Goal: Use online tool/utility: Utilize a website feature to perform a specific function

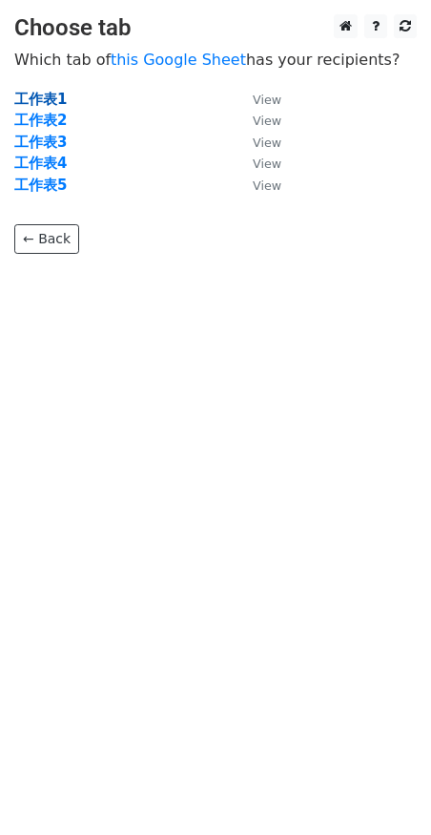
click at [40, 96] on strong "工作表1" at bounding box center [40, 99] width 52 height 17
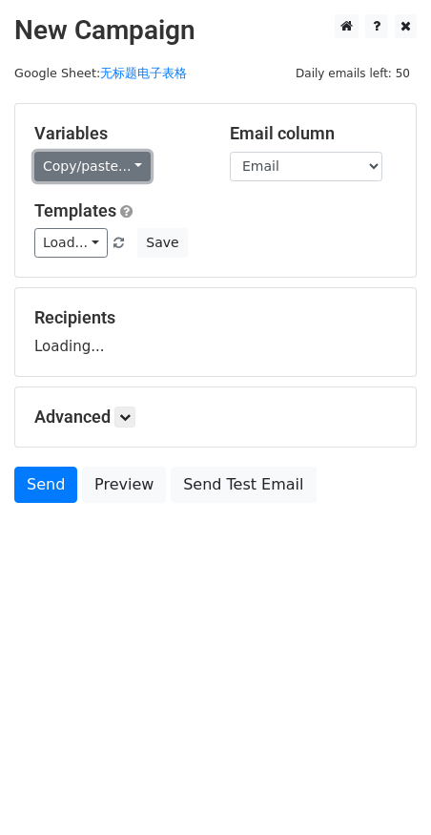
click at [102, 170] on link "Copy/paste..." at bounding box center [92, 167] width 116 height 30
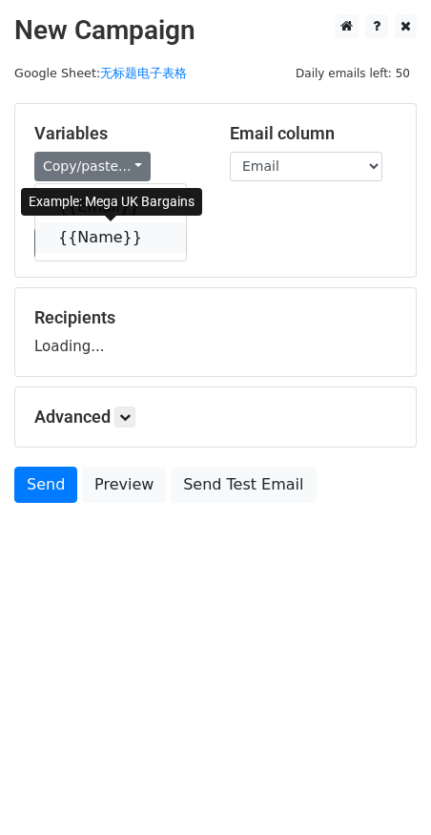
click at [89, 237] on link "{{Name}}" at bounding box center [110, 237] width 151 height 31
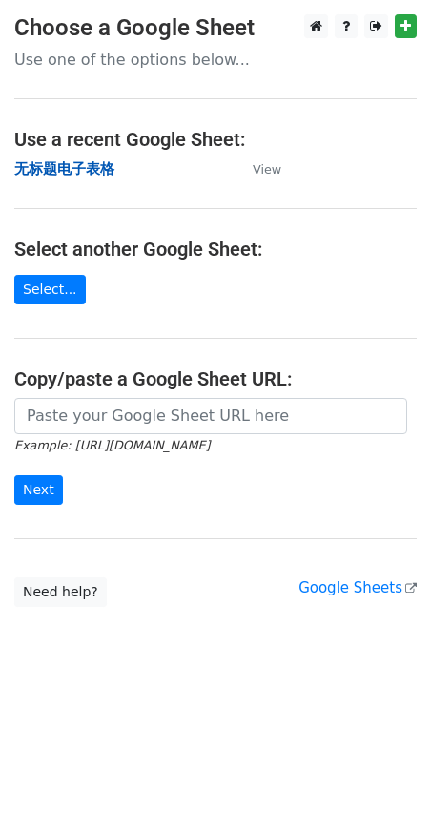
click at [87, 164] on strong "无标题电子表格" at bounding box center [64, 168] width 100 height 17
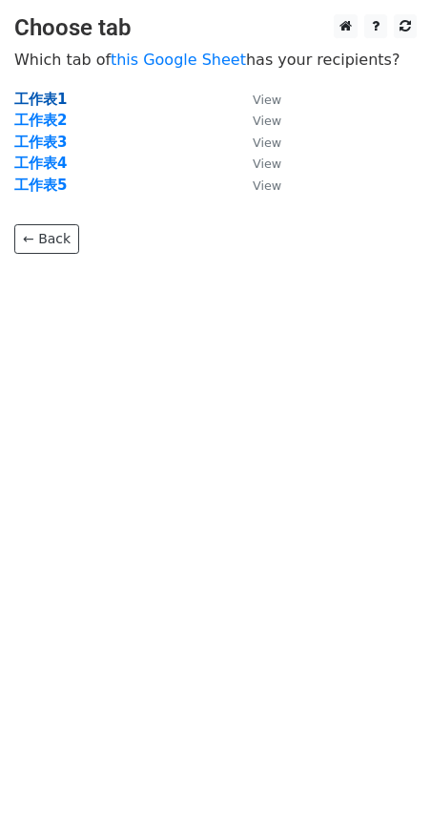
click at [45, 95] on strong "工作表1" at bounding box center [40, 99] width 52 height 17
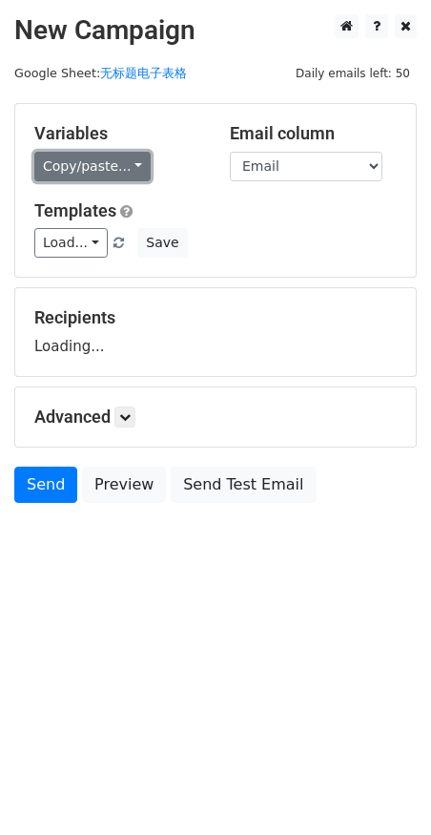
click at [110, 153] on link "Copy/paste..." at bounding box center [92, 167] width 116 height 30
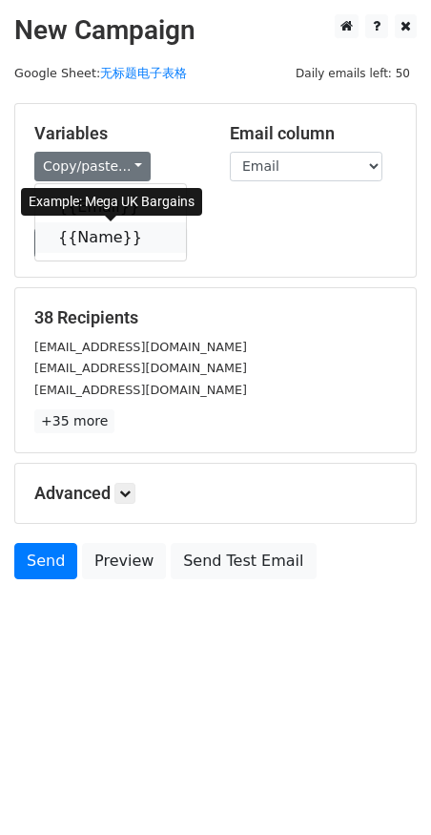
click at [107, 235] on link "{{Name}}" at bounding box center [110, 237] width 151 height 31
